Goal: Task Accomplishment & Management: Complete application form

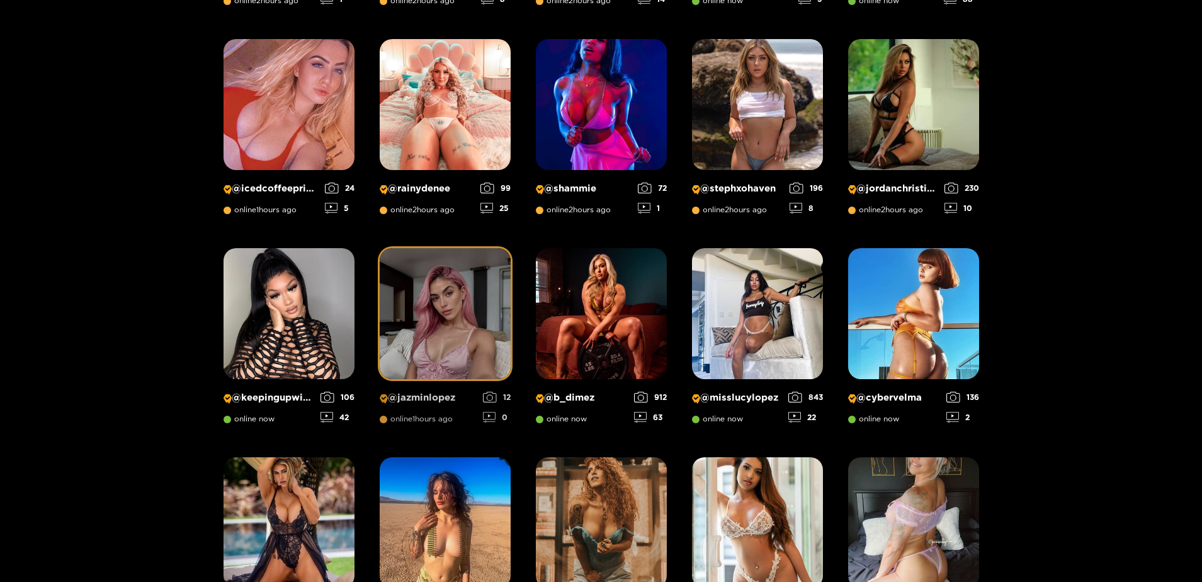
scroll to position [630, 0]
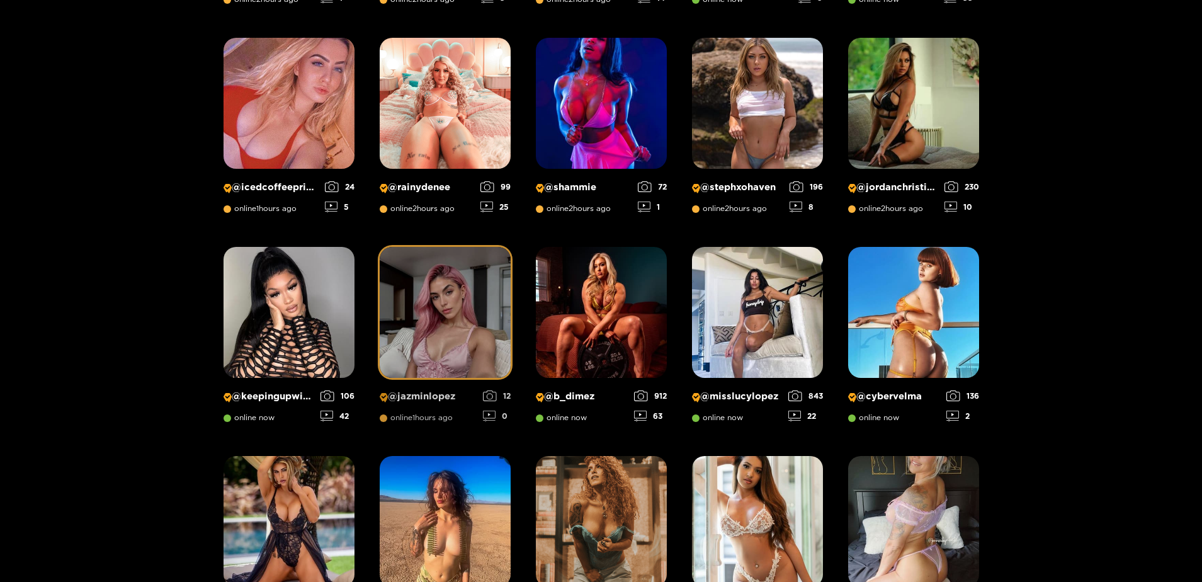
click at [446, 299] on img at bounding box center [445, 312] width 131 height 131
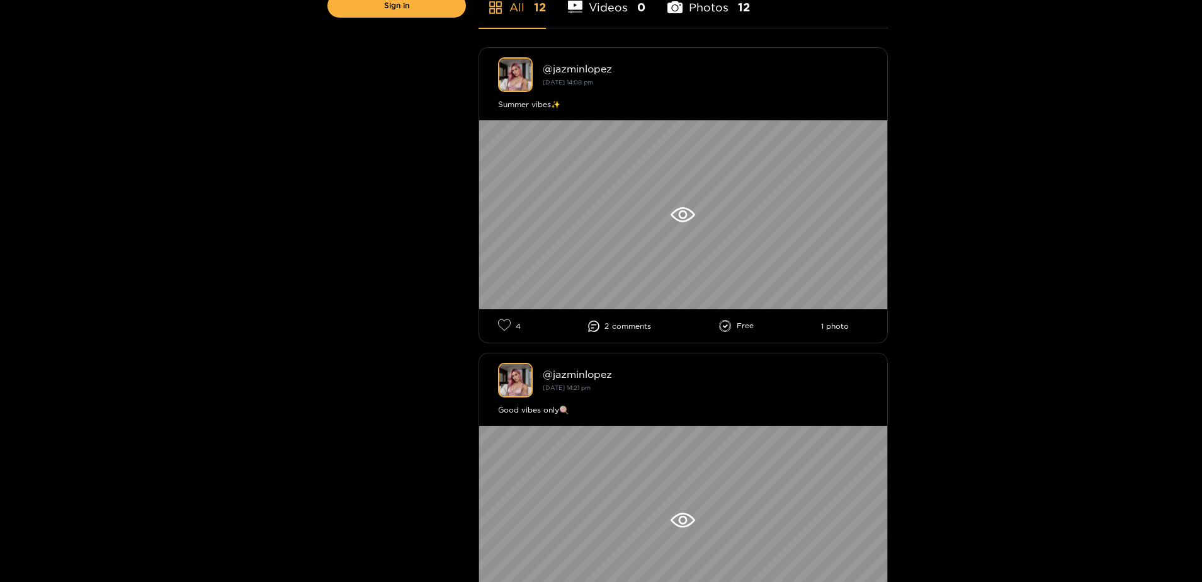
scroll to position [378, 0]
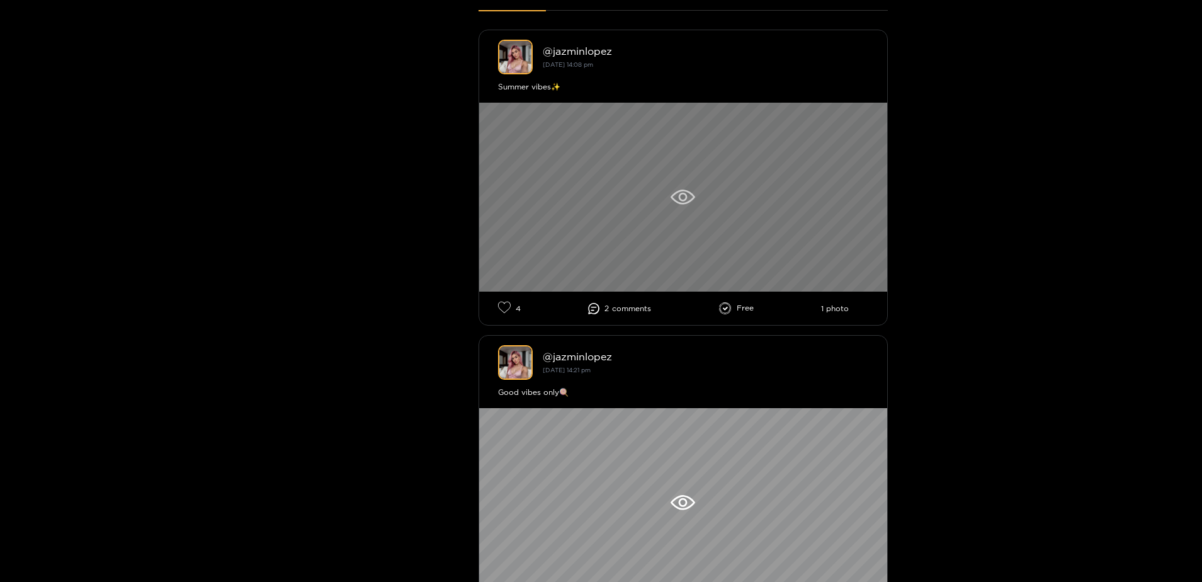
click at [686, 198] on icon at bounding box center [682, 197] width 9 height 9
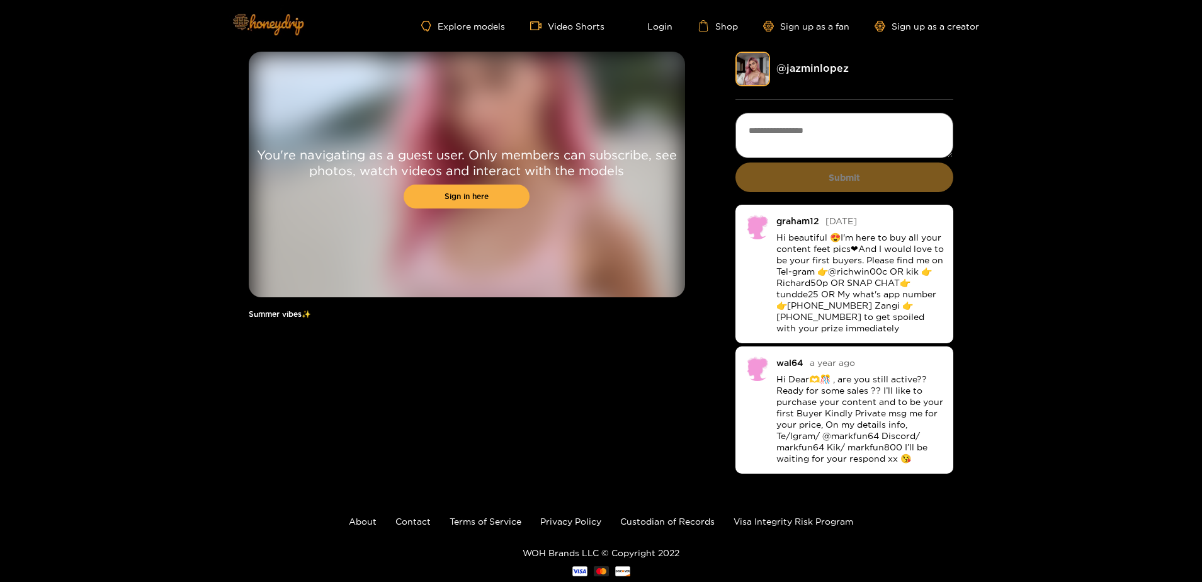
click at [284, 34] on img at bounding box center [268, 23] width 88 height 53
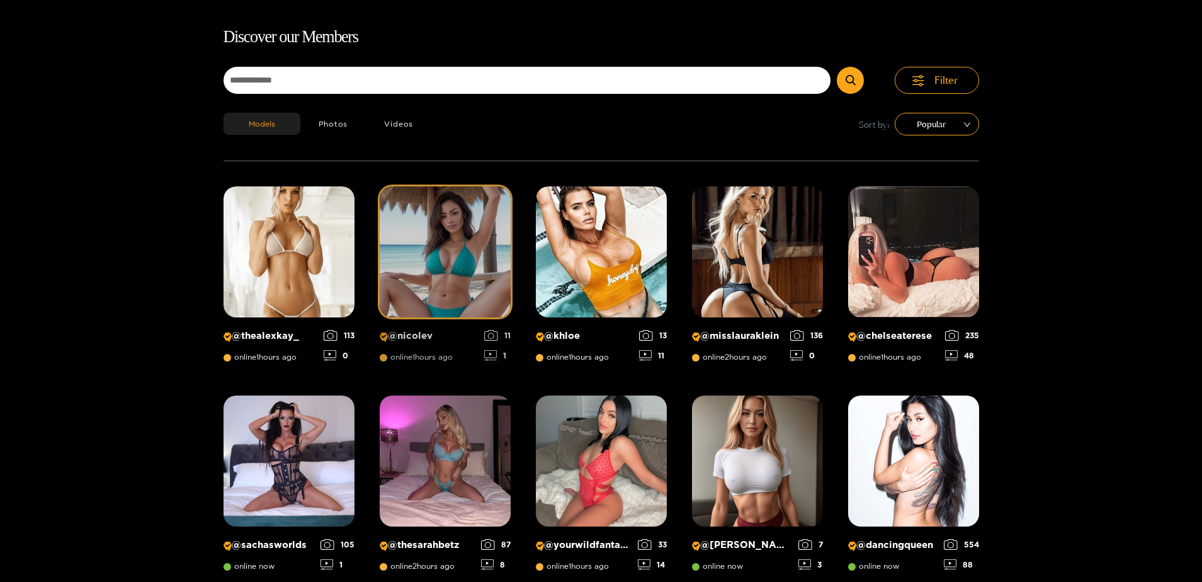
scroll to position [81, 0]
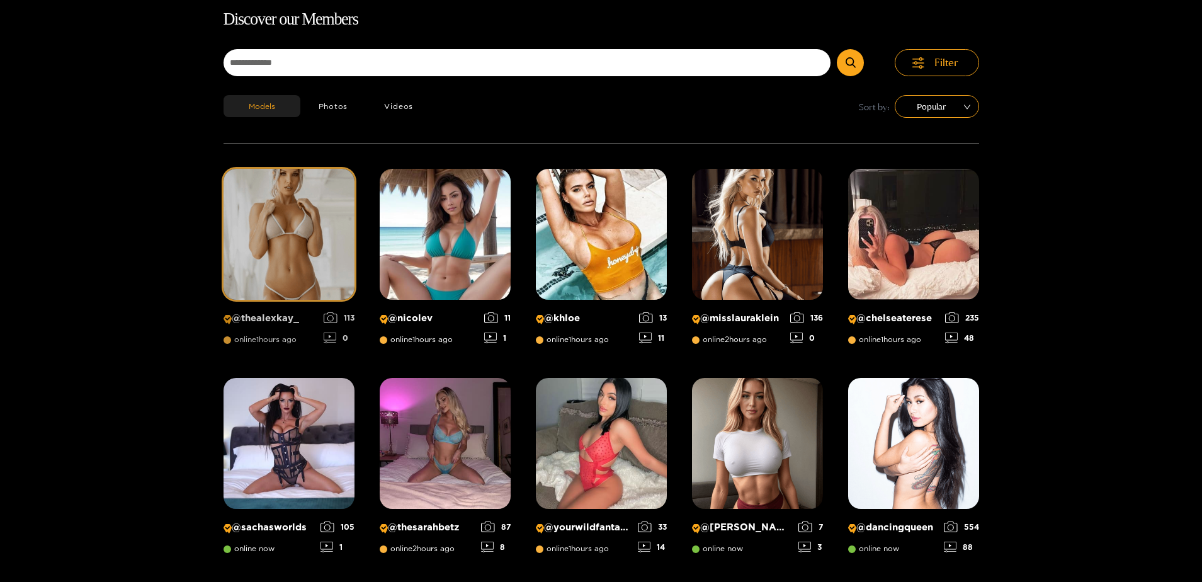
click at [296, 231] on img at bounding box center [289, 234] width 131 height 131
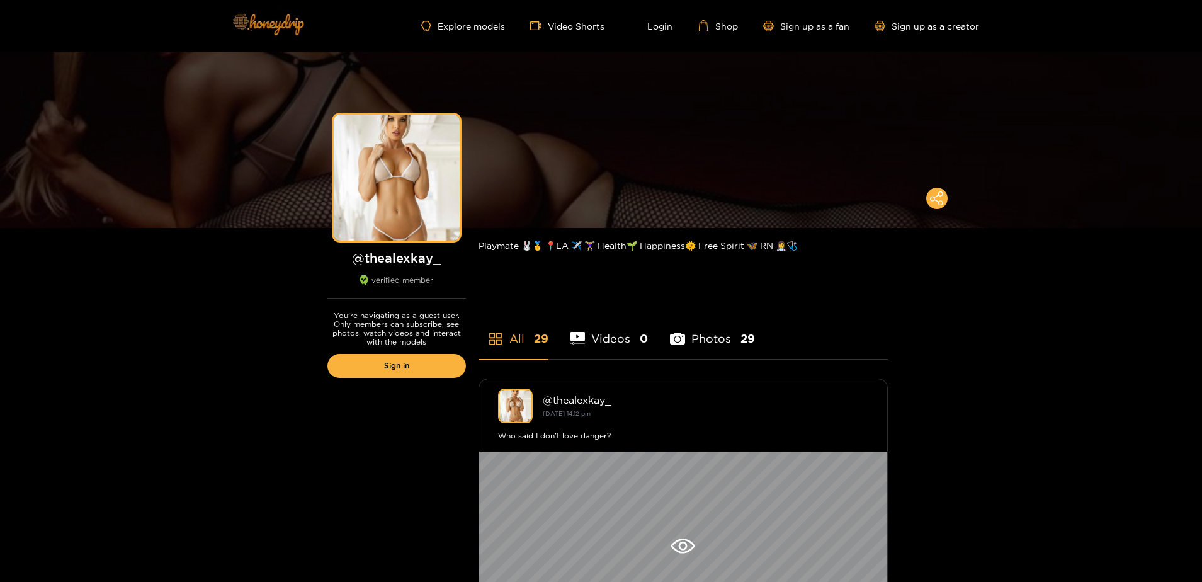
click at [282, 21] on img at bounding box center [268, 23] width 88 height 53
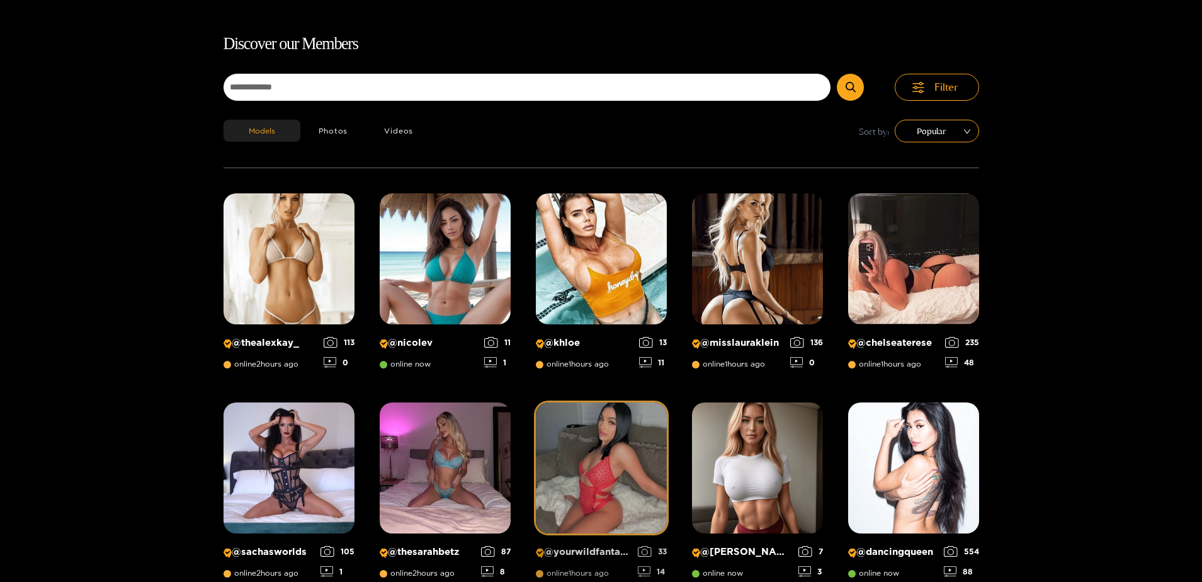
scroll to position [81, 0]
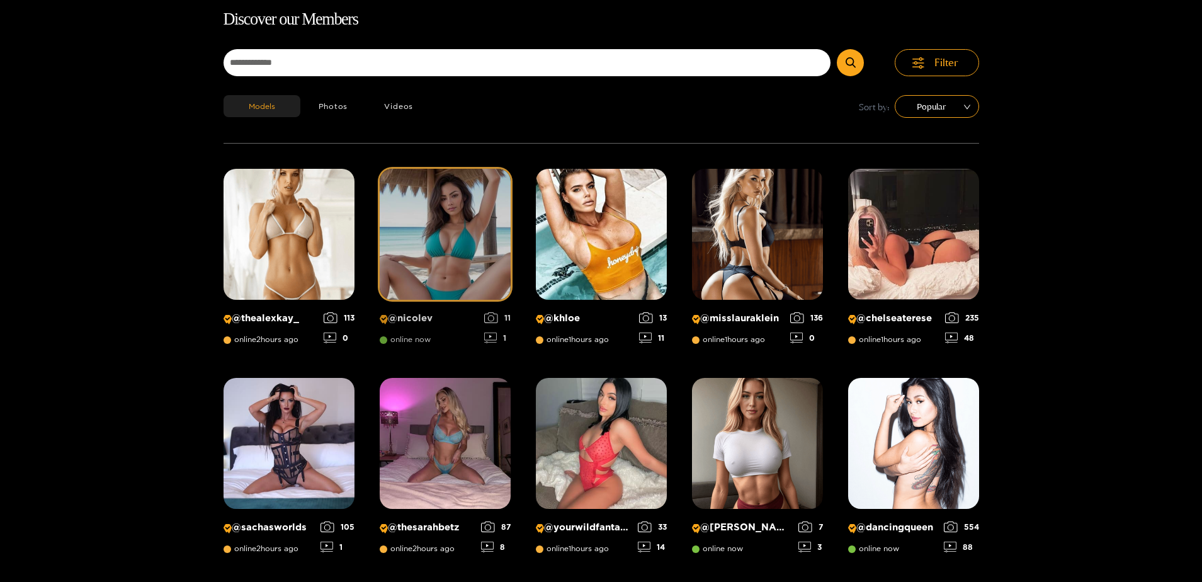
click at [454, 219] on img at bounding box center [445, 234] width 131 height 131
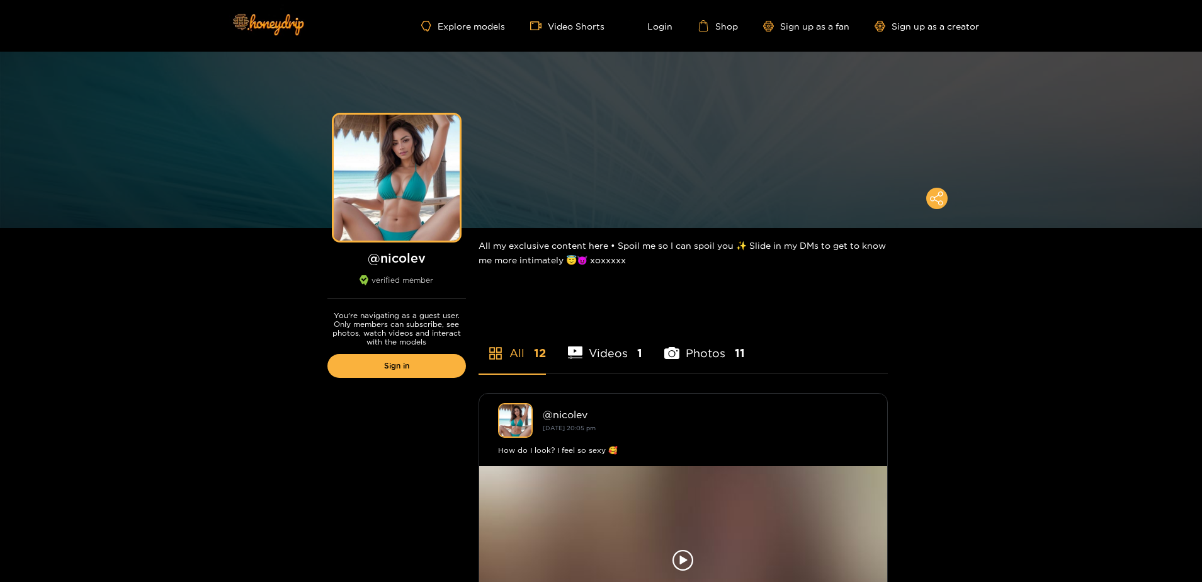
click at [721, 352] on li "Photos 11" at bounding box center [704, 345] width 81 height 57
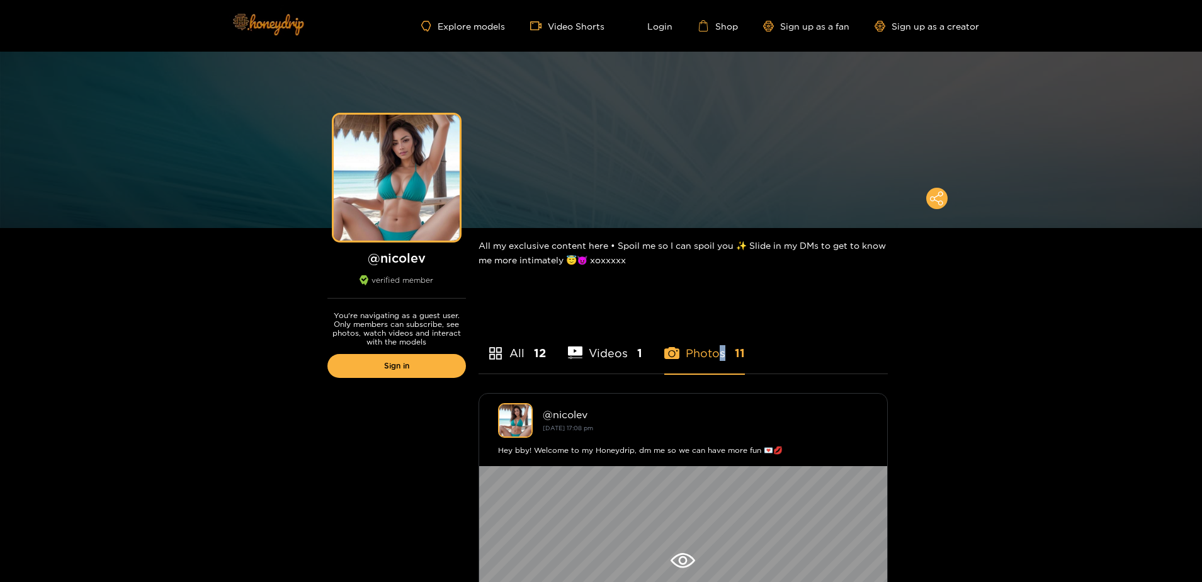
click at [256, 17] on img at bounding box center [268, 23] width 88 height 53
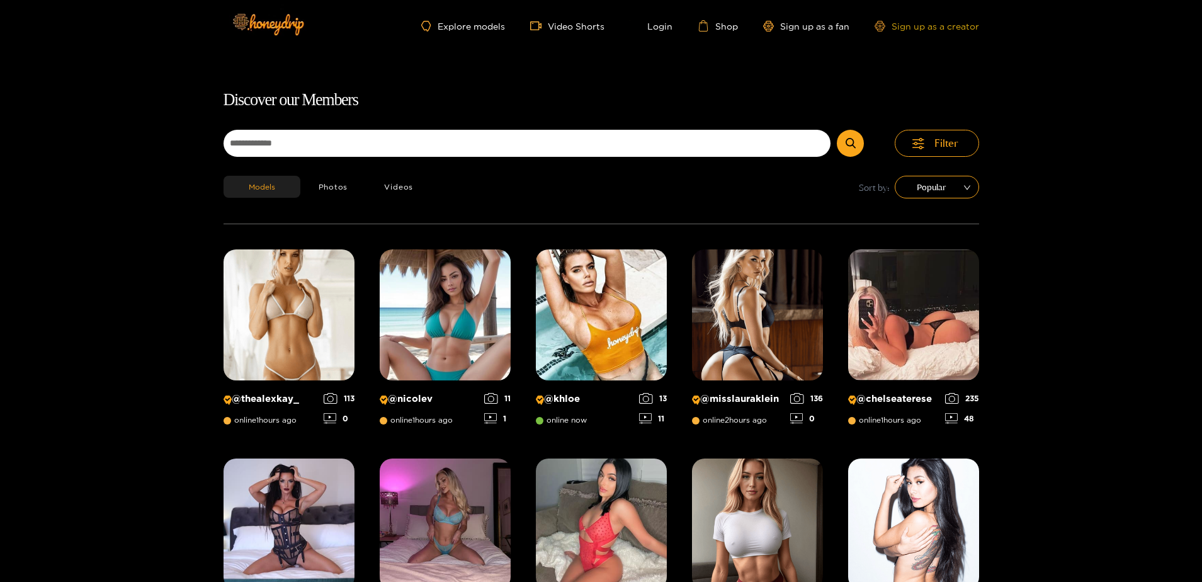
scroll to position [81, 0]
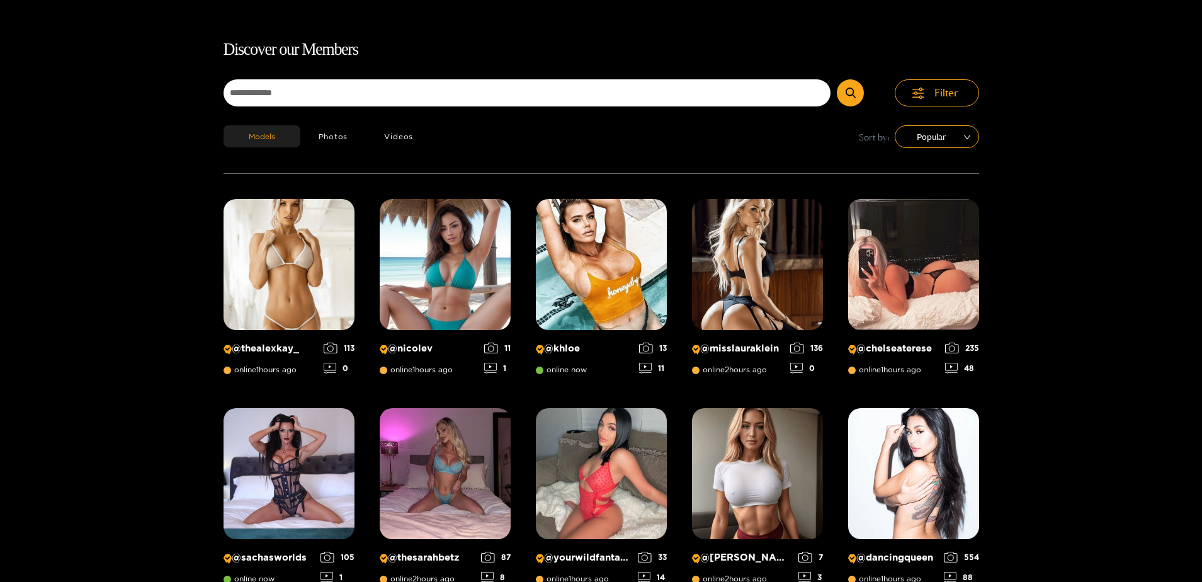
scroll to position [0, 0]
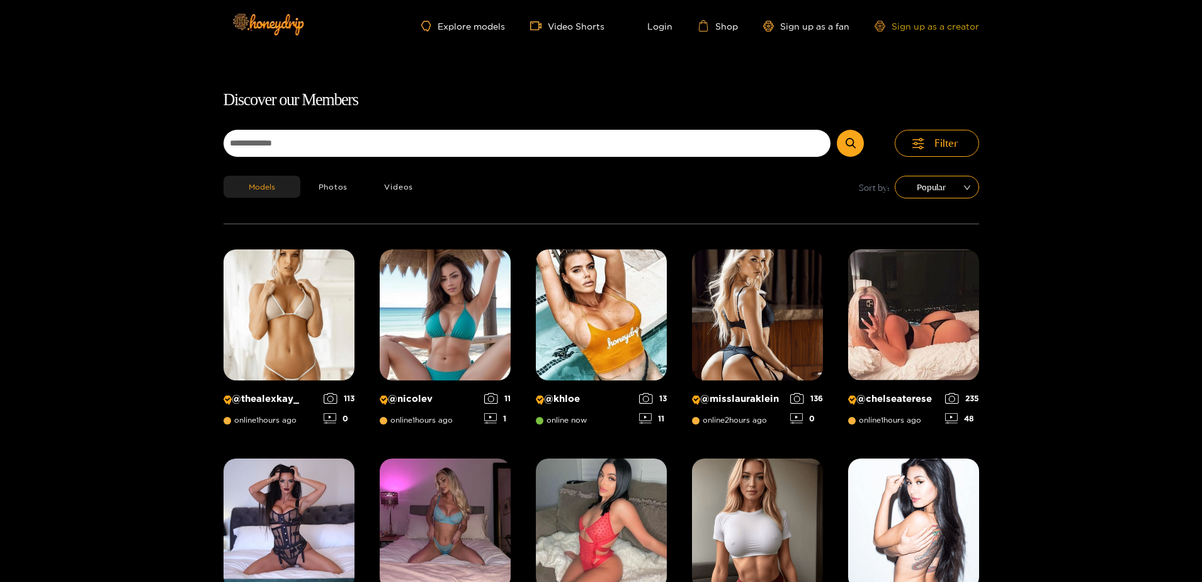
click at [948, 21] on link "Sign up as a creator" at bounding box center [927, 26] width 105 height 11
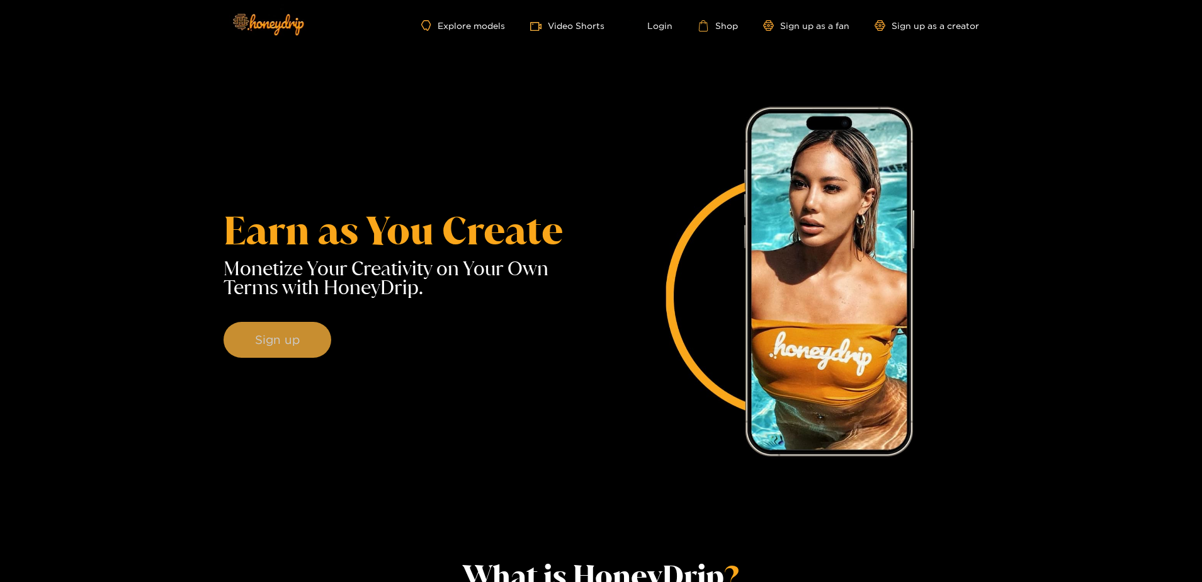
click at [274, 340] on button "Sign up" at bounding box center [278, 340] width 108 height 37
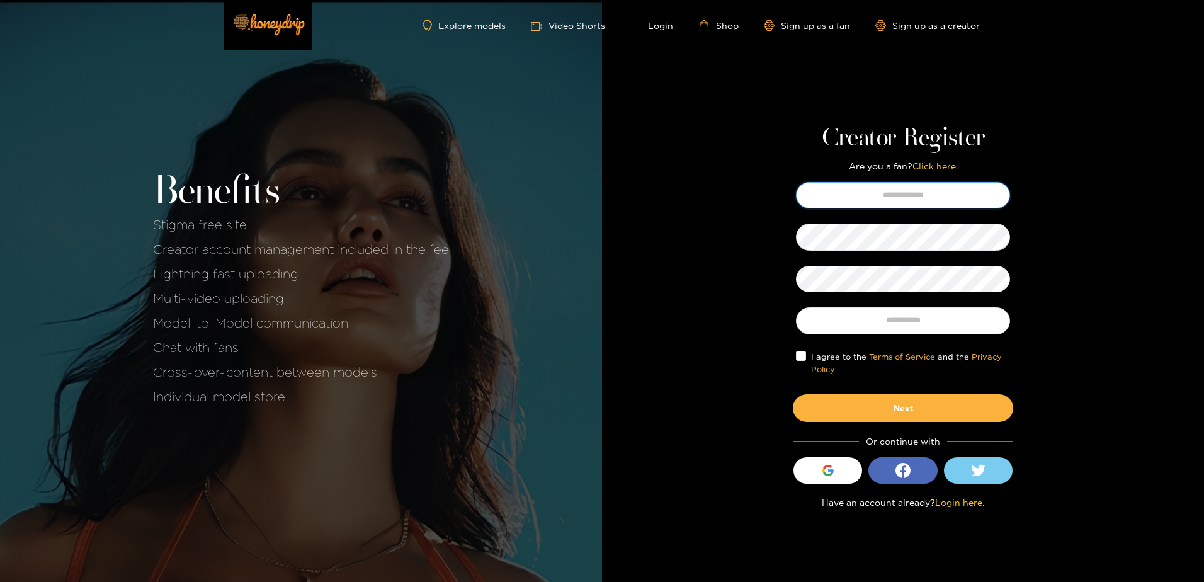
click at [869, 198] on input "text" at bounding box center [903, 195] width 214 height 26
paste input "**********"
type input "**********"
click at [766, 326] on div "**********" at bounding box center [903, 291] width 602 height 582
click at [368, 193] on h2 "Benefits" at bounding box center [301, 193] width 296 height 48
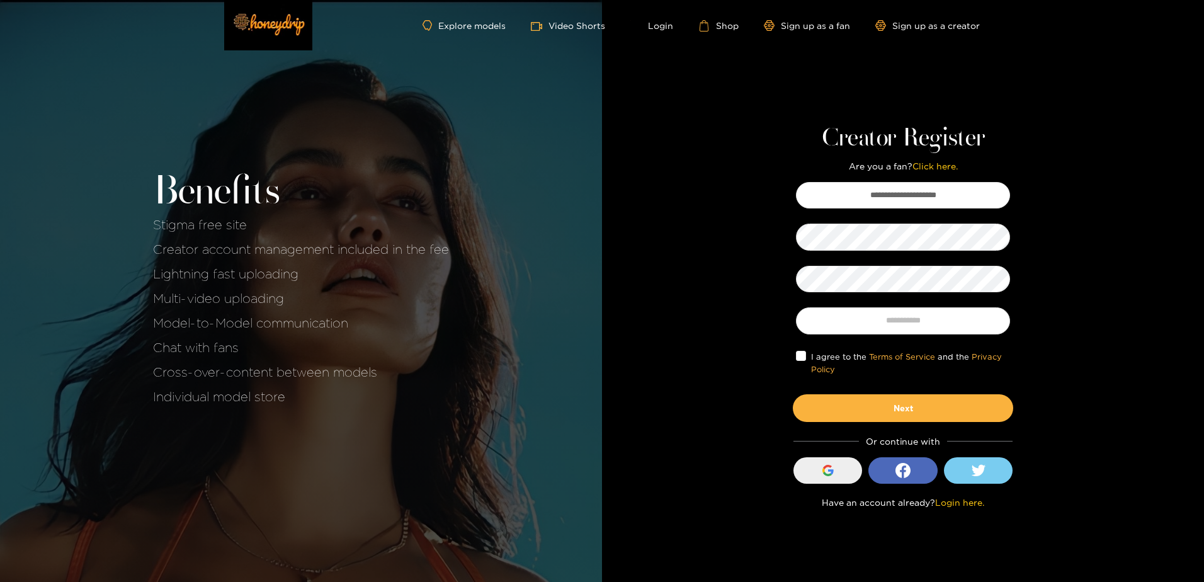
click at [829, 471] on icon "button" at bounding box center [831, 471] width 6 height 5
click at [358, 481] on div "Benefits Stigma free site Creator account management included in the fee Lightn…" at bounding box center [301, 291] width 602 height 582
click at [830, 472] on icon "button" at bounding box center [827, 470] width 11 height 11
click at [276, 23] on img at bounding box center [268, 23] width 88 height 53
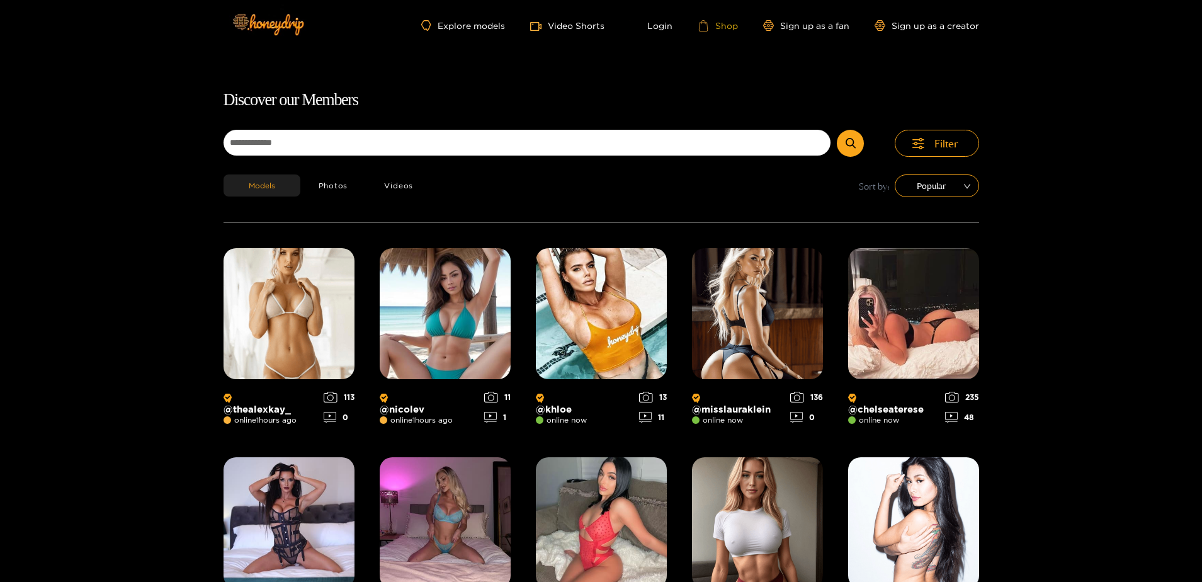
click at [727, 27] on link "Shop" at bounding box center [718, 25] width 40 height 11
